Goal: Subscribe to service/newsletter

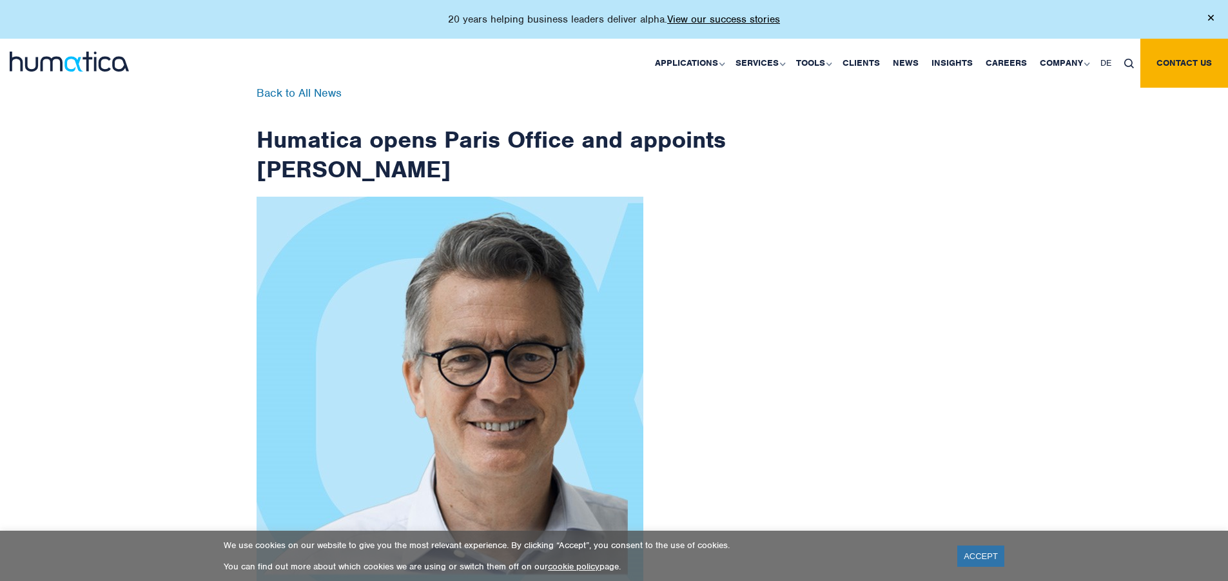
scroll to position [2056, 0]
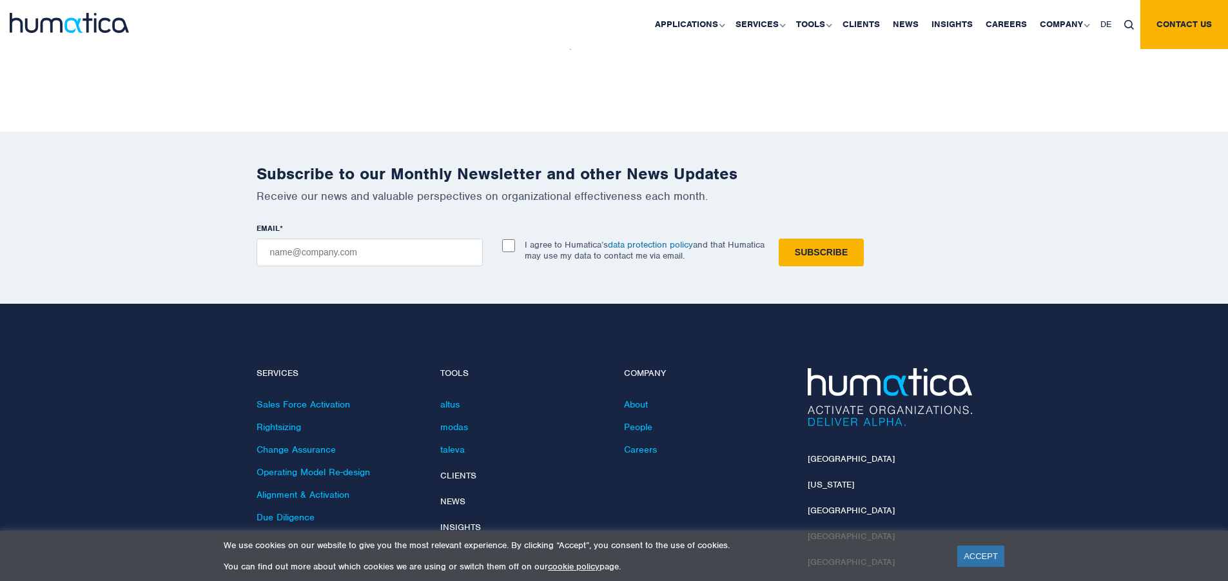
checkbox input "true"
type input "[EMAIL_ADDRESS][DOMAIN_NAME]"
click at [778, 238] on input "Subscribe" at bounding box center [820, 252] width 85 height 28
